Goal: Task Accomplishment & Management: Use online tool/utility

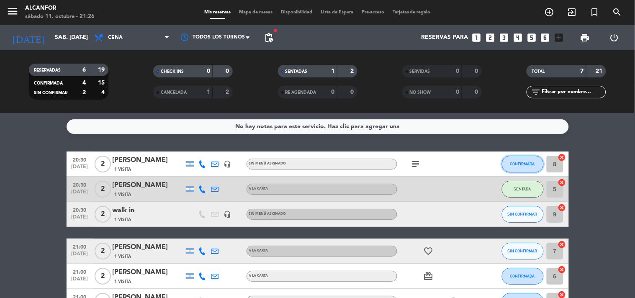
click at [510, 156] on button "CONFIRMADA" at bounding box center [523, 164] width 42 height 17
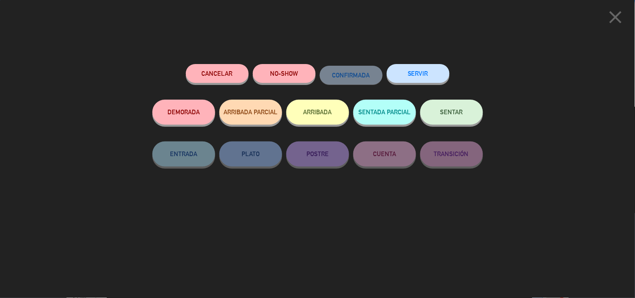
click at [466, 112] on button "SENTAR" at bounding box center [451, 112] width 63 height 25
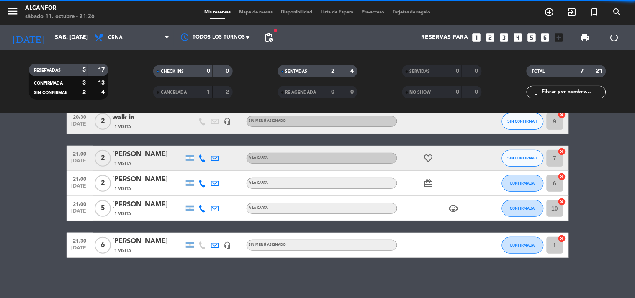
scroll to position [94, 0]
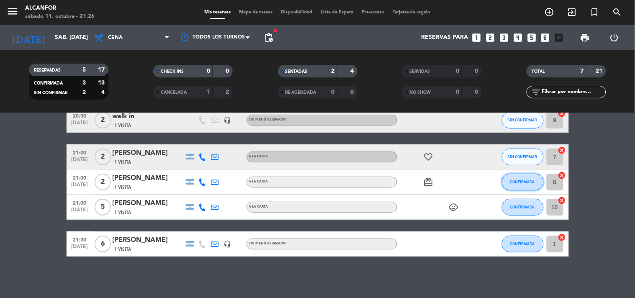
click at [519, 181] on span "CONFIRMADA" at bounding box center [522, 182] width 25 height 5
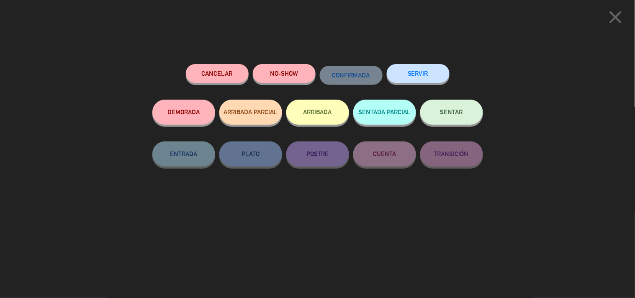
click at [442, 106] on button "SENTAR" at bounding box center [451, 112] width 63 height 25
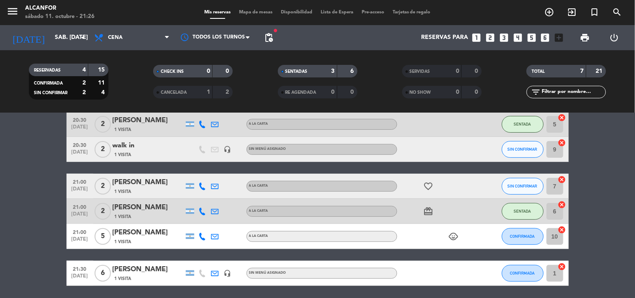
scroll to position [62, 0]
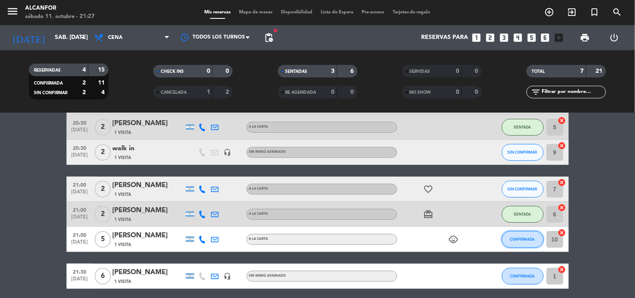
click at [529, 244] on button "CONFIRMADA" at bounding box center [523, 239] width 42 height 17
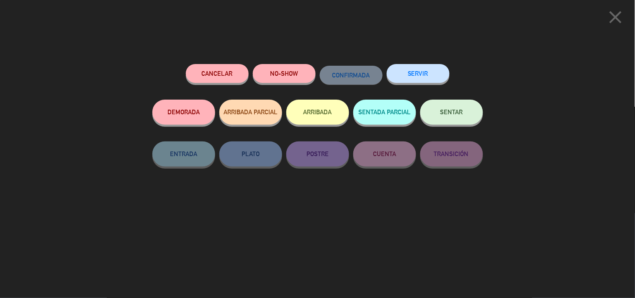
click at [455, 120] on button "SENTAR" at bounding box center [451, 112] width 63 height 25
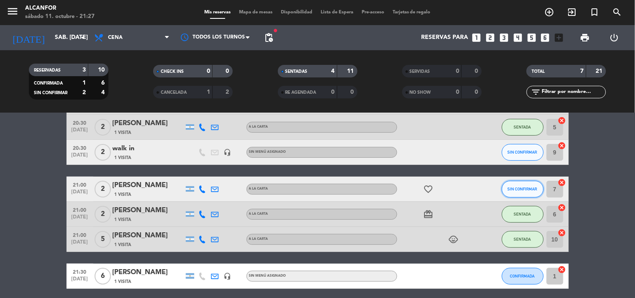
click at [509, 187] on span "SIN CONFIRMAR" at bounding box center [523, 189] width 30 height 5
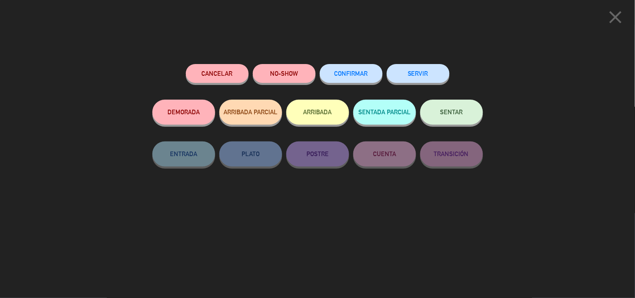
click at [462, 119] on button "SENTAR" at bounding box center [451, 112] width 63 height 25
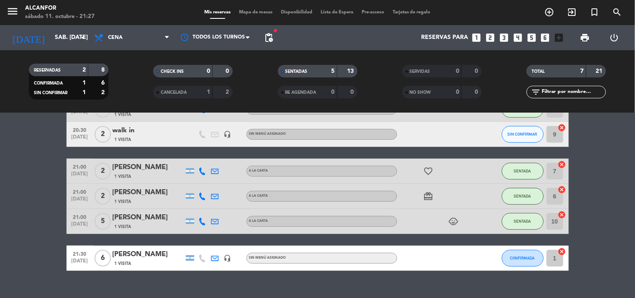
scroll to position [82, 0]
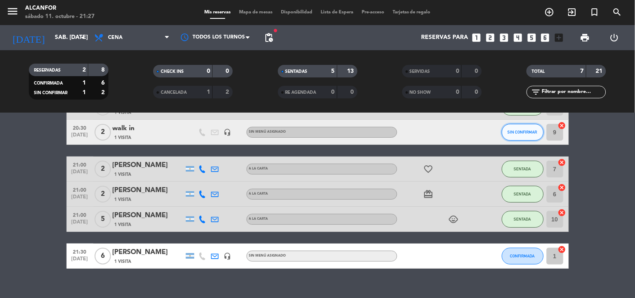
click at [514, 124] on button "SIN CONFIRMAR" at bounding box center [523, 132] width 42 height 17
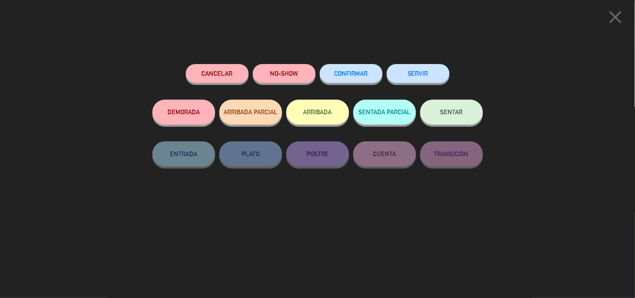
click at [451, 123] on button "SENTAR" at bounding box center [451, 112] width 63 height 25
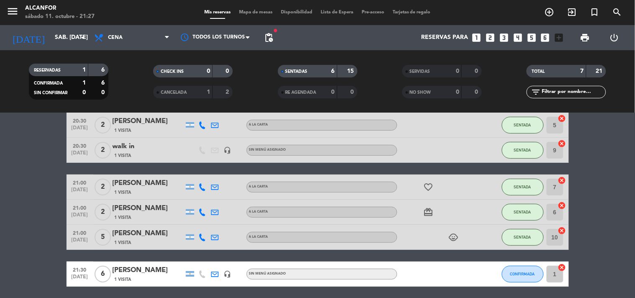
scroll to position [62, 0]
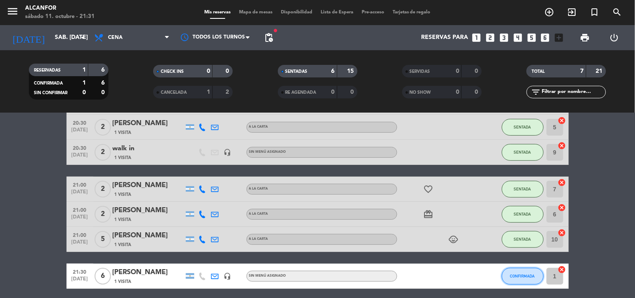
click at [528, 280] on button "CONFIRMADA" at bounding box center [523, 276] width 42 height 17
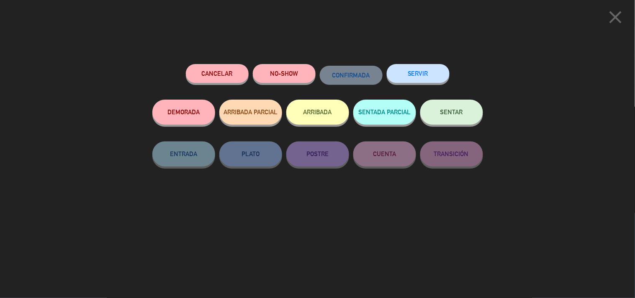
click at [454, 107] on button "SENTAR" at bounding box center [451, 112] width 63 height 25
